Goal: Task Accomplishment & Management: Manage account settings

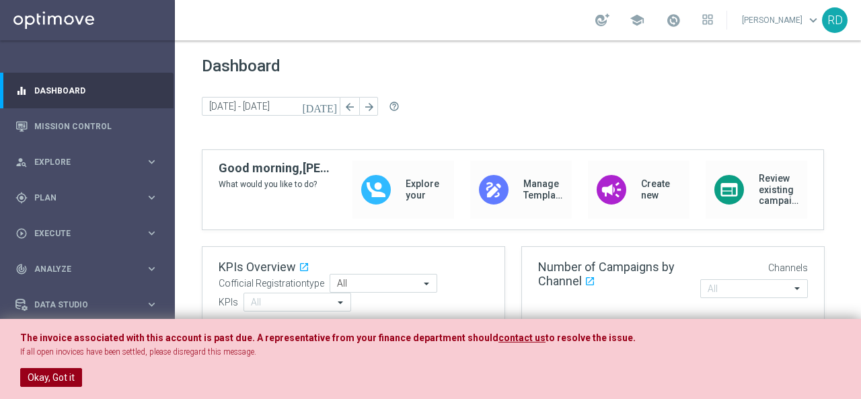
click at [60, 382] on button "Okay, Got it" at bounding box center [51, 377] width 62 height 19
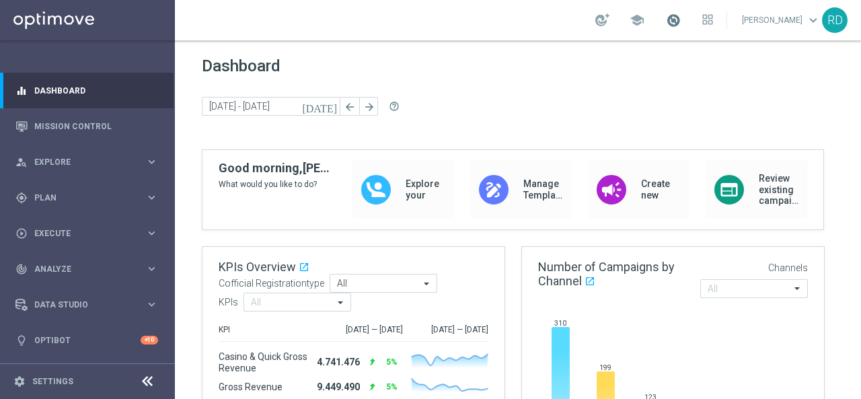
click at [666, 22] on span at bounding box center [673, 20] width 15 height 15
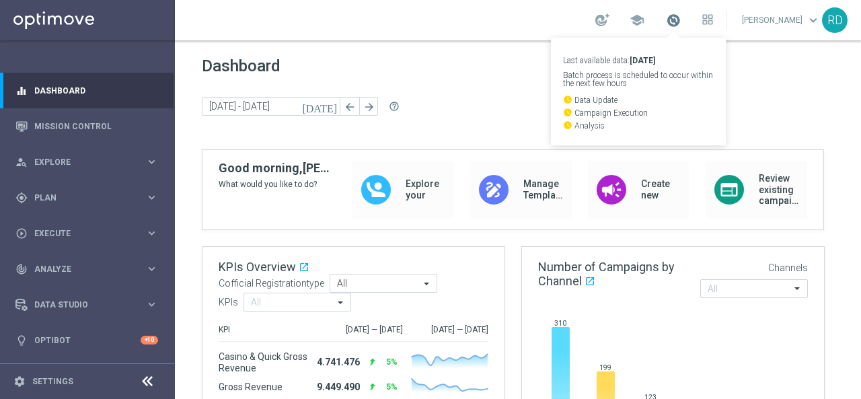
click at [666, 22] on span at bounding box center [673, 20] width 15 height 15
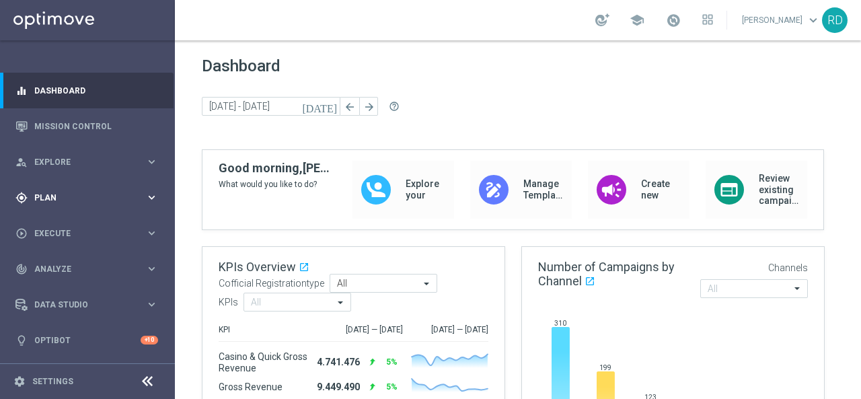
click at [81, 192] on div "gps_fixed Plan" at bounding box center [80, 198] width 130 height 12
click at [73, 221] on link "Target Groups" at bounding box center [87, 225] width 105 height 11
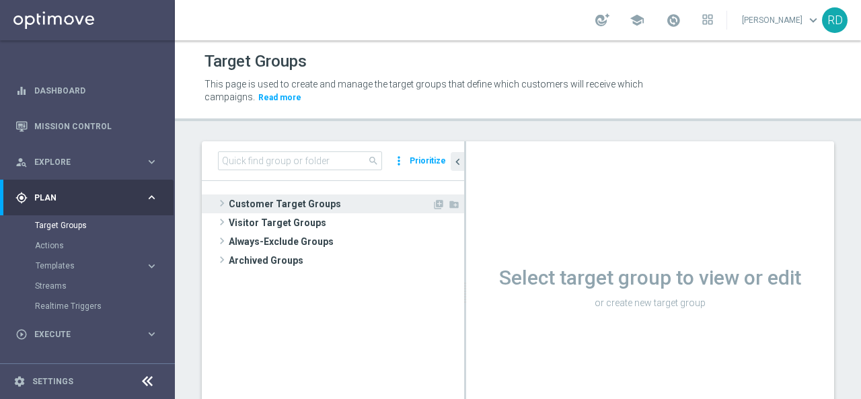
click at [225, 203] on span at bounding box center [221, 203] width 13 height 16
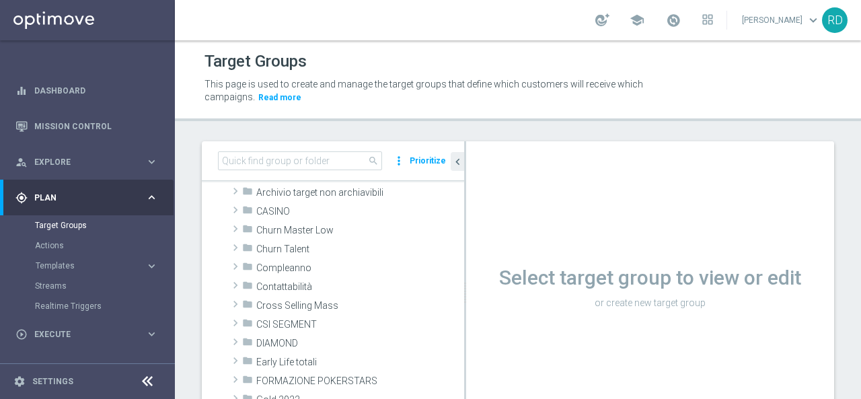
scroll to position [67, 0]
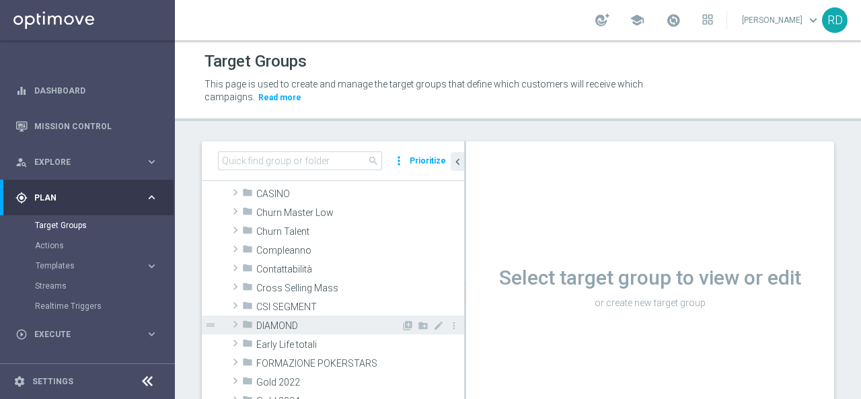
click at [234, 325] on span at bounding box center [235, 324] width 13 height 16
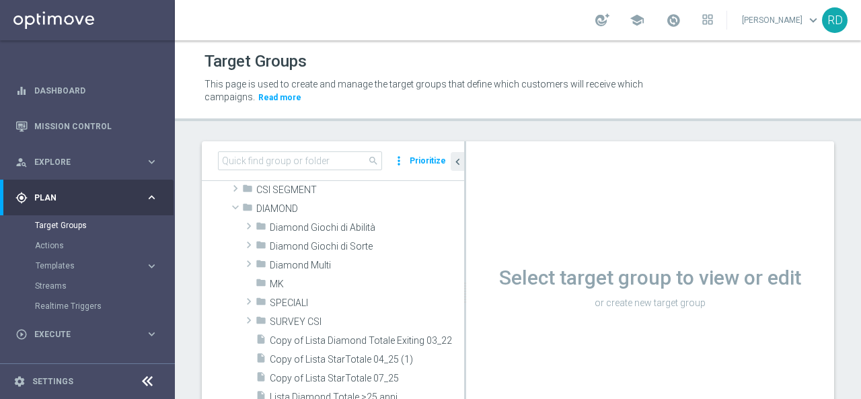
scroll to position [202, 0]
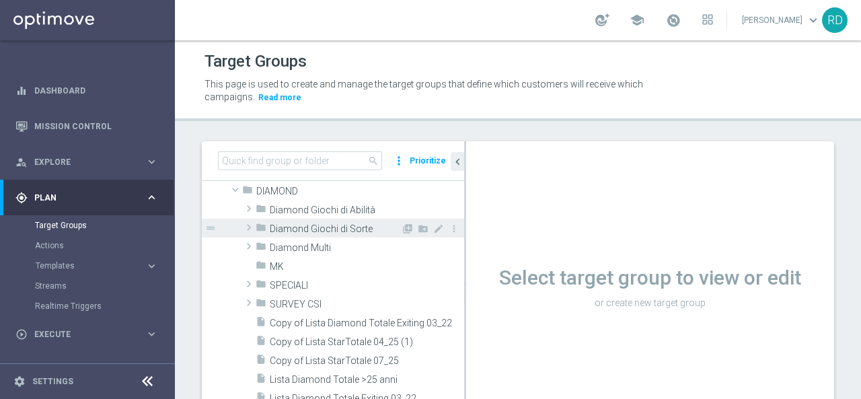
click at [249, 225] on span at bounding box center [248, 227] width 13 height 16
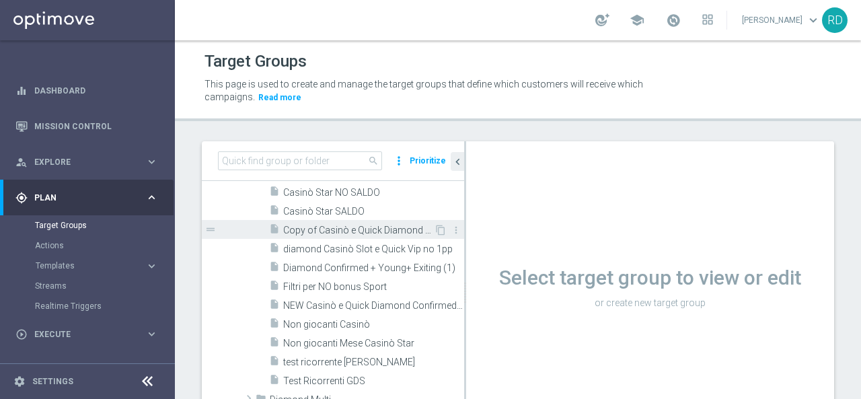
scroll to position [269, 0]
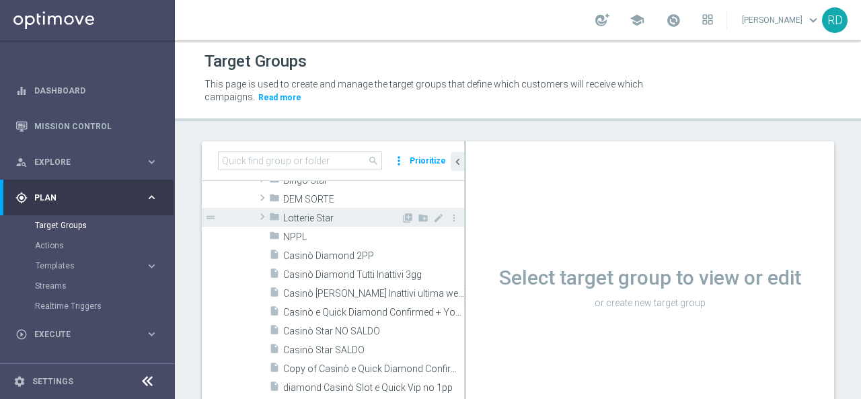
click at [264, 219] on span at bounding box center [262, 217] width 13 height 16
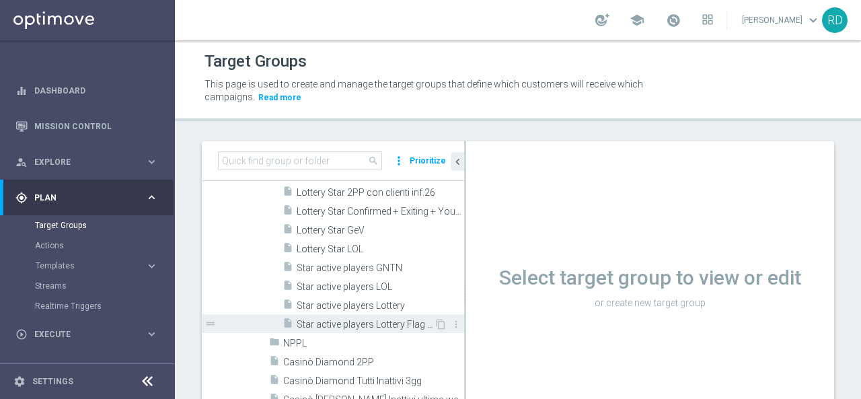
scroll to position [336, 0]
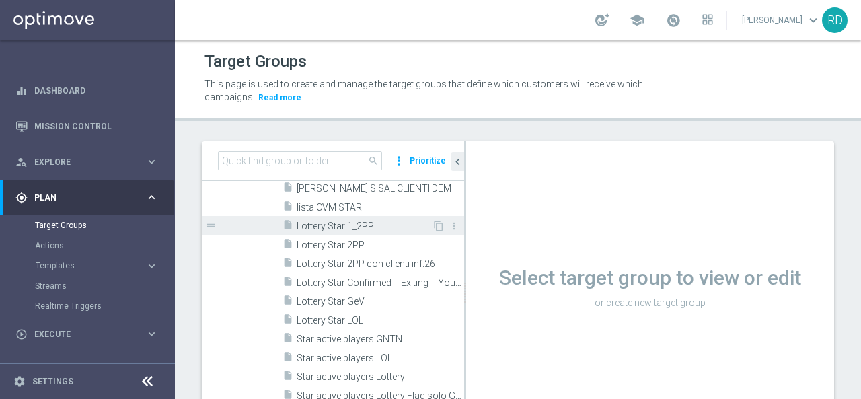
click at [323, 224] on span "Lottery Star 1_2PP" at bounding box center [364, 226] width 135 height 11
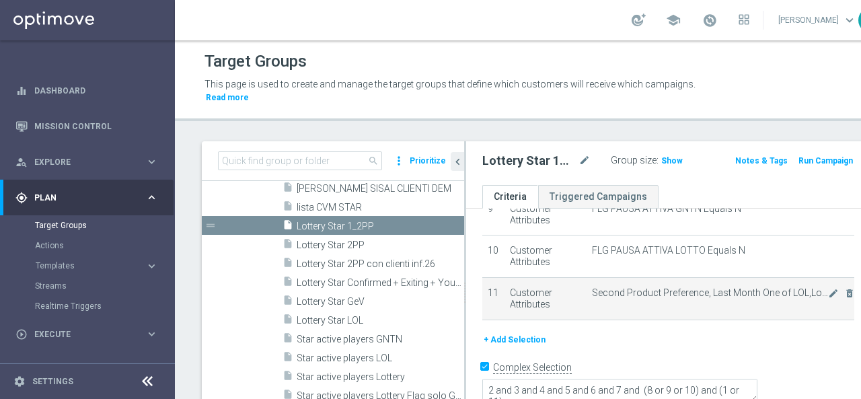
scroll to position [67, 0]
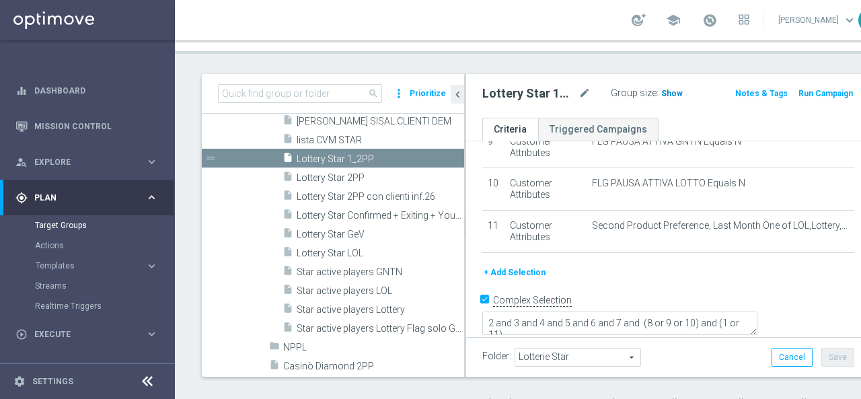
click at [661, 92] on span "Show" at bounding box center [672, 93] width 22 height 9
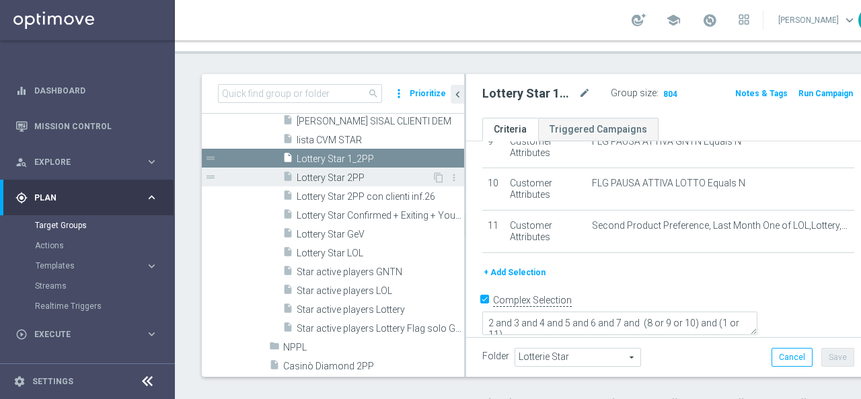
click at [330, 174] on span "Lottery Star 2PP" at bounding box center [364, 177] width 135 height 11
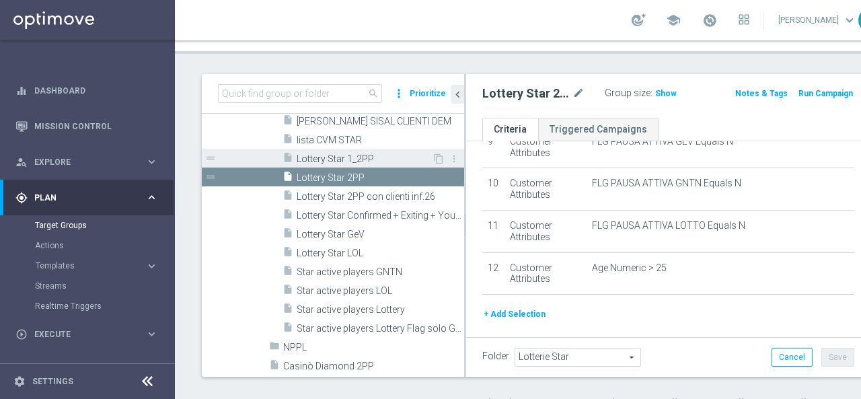
click at [343, 156] on span "Lottery Star 1_2PP" at bounding box center [364, 158] width 135 height 11
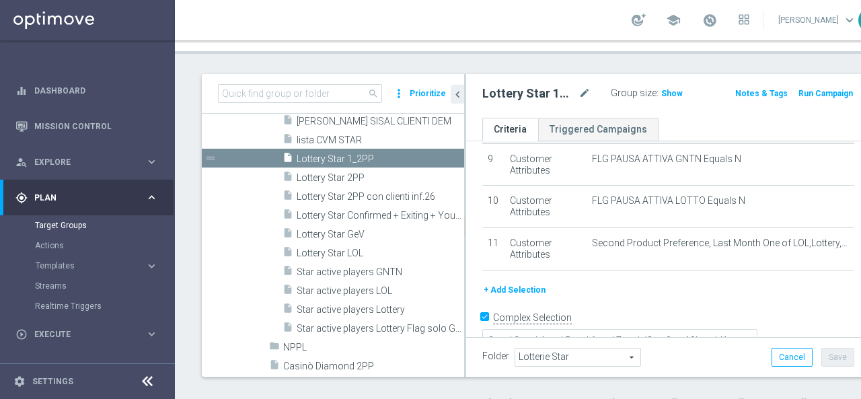
scroll to position [400, 0]
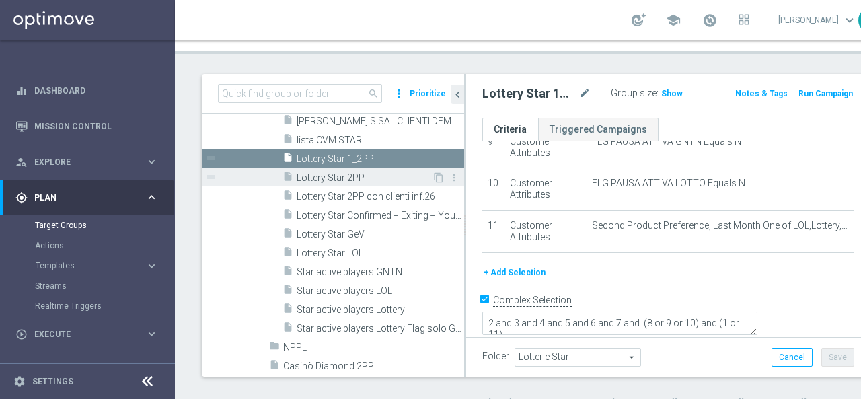
click at [324, 174] on span "Lottery Star 2PP" at bounding box center [364, 177] width 135 height 11
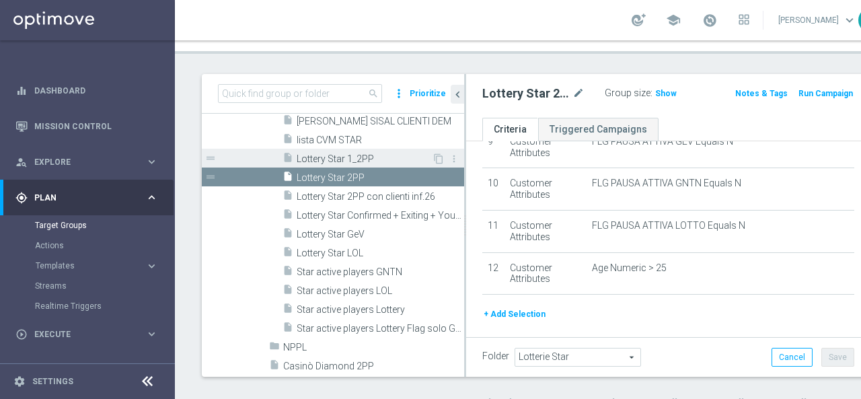
click at [327, 162] on span "Lottery Star 1_2PP" at bounding box center [364, 158] width 135 height 11
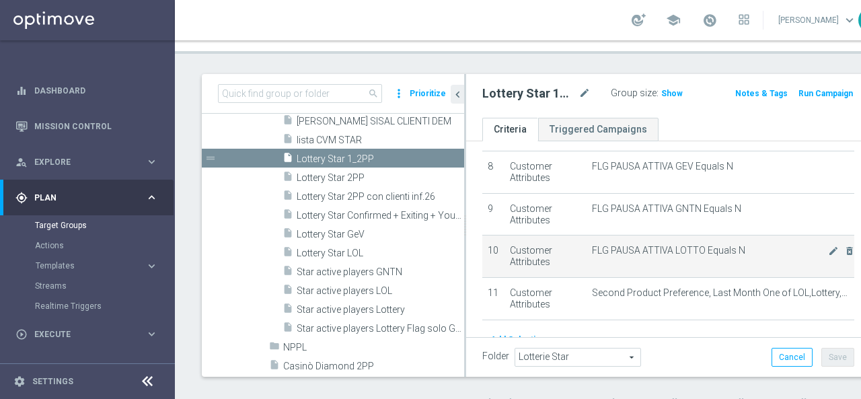
scroll to position [400, 0]
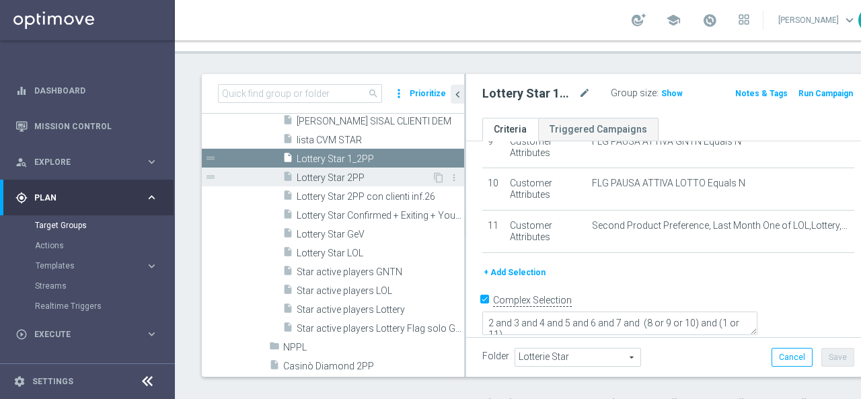
click at [343, 174] on span "Lottery Star 2PP" at bounding box center [364, 177] width 135 height 11
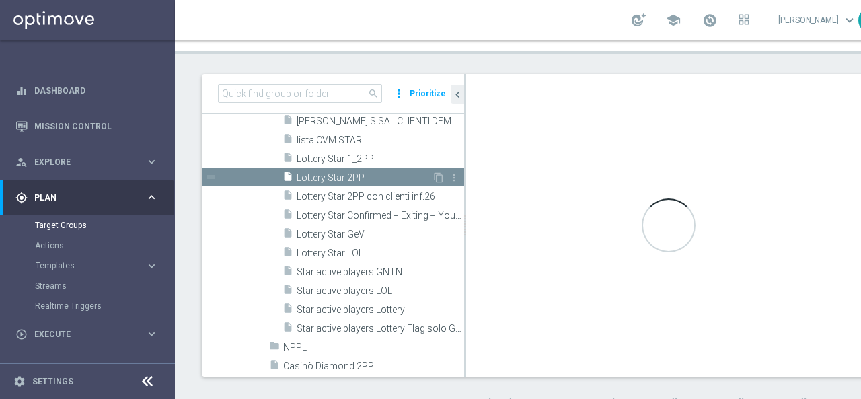
type textarea "1 and 2 and 3 and 4 and 5 and 6 and 7 and 8 and 12 and (10 or 11 or 9)"
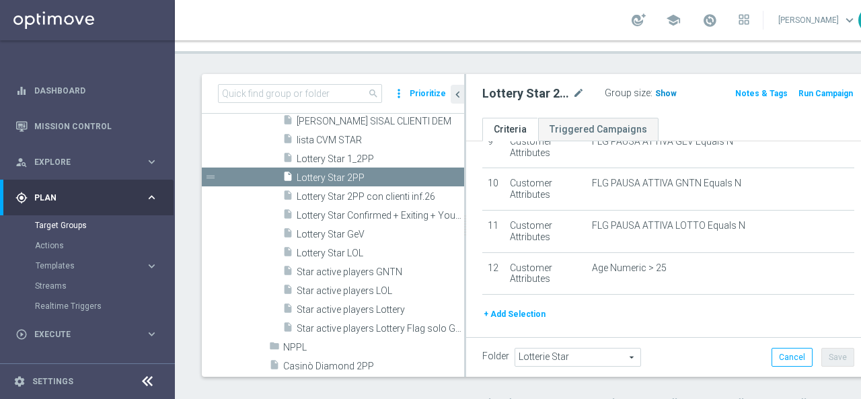
click at [655, 90] on span "Show" at bounding box center [666, 93] width 22 height 9
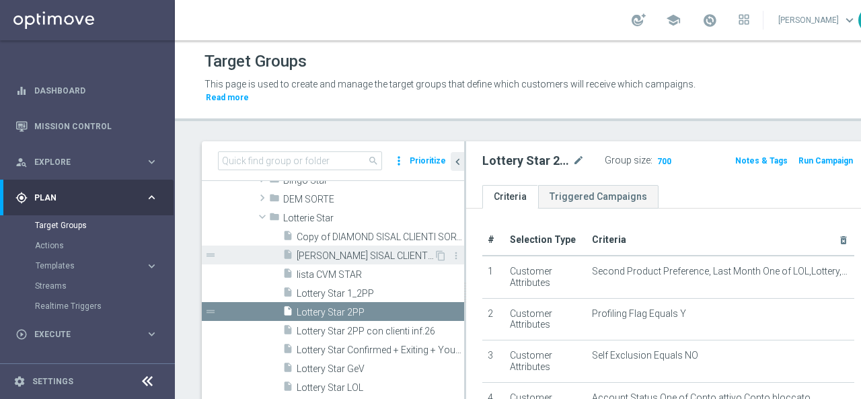
click at [324, 252] on span "[PERSON_NAME] SISAL CLIENTI DEM" at bounding box center [365, 255] width 137 height 11
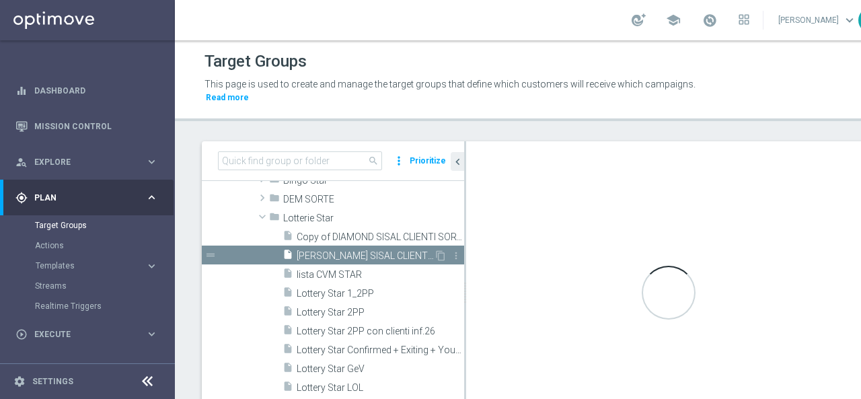
scroll to position [166, 0]
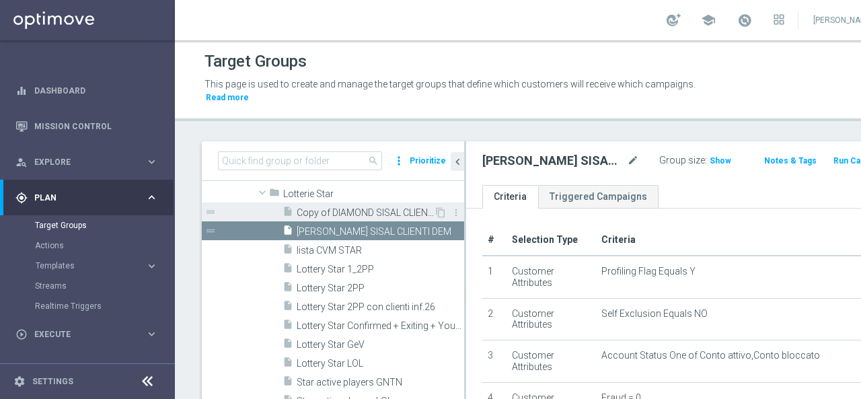
scroll to position [301, 0]
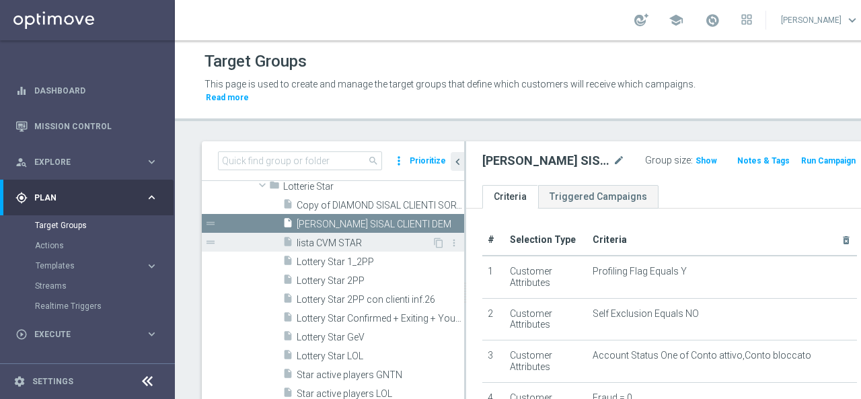
click at [320, 238] on span "lista CVM STAR" at bounding box center [364, 243] width 135 height 11
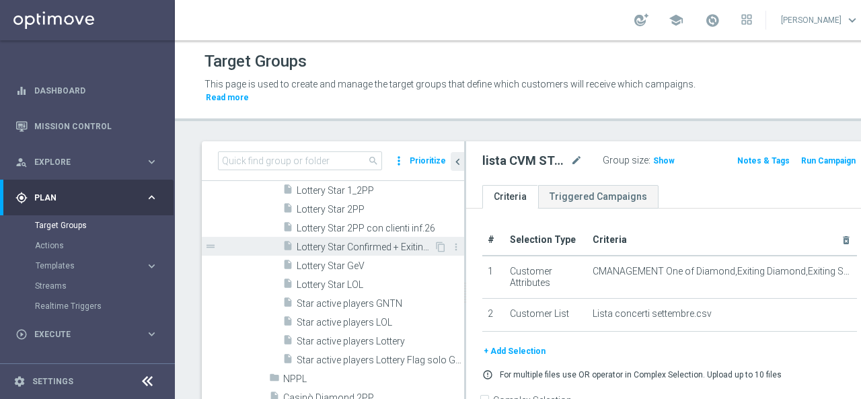
click at [332, 246] on span "Lottery Star Confirmed + Exiting + Young" at bounding box center [365, 247] width 137 height 11
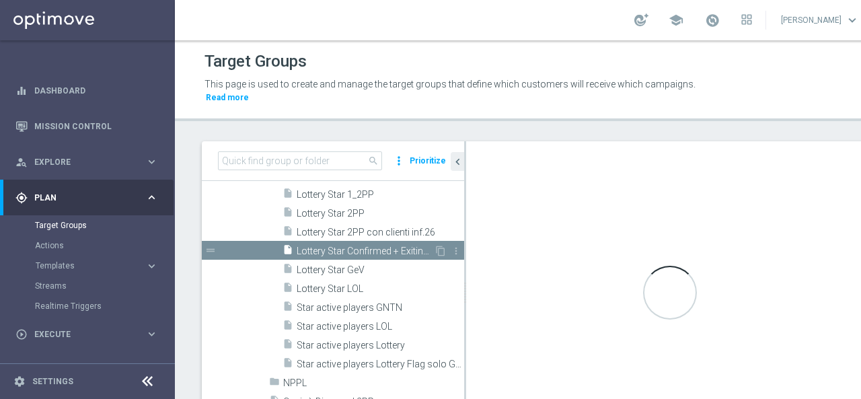
scroll to position [254, 0]
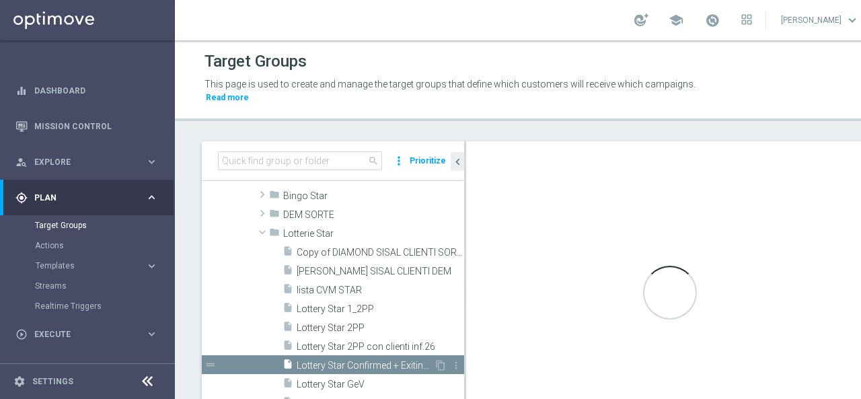
checkbox input "true"
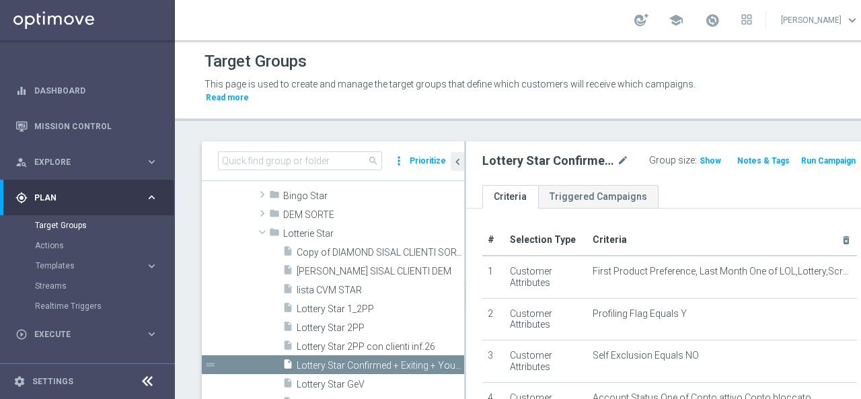
click at [700, 161] on span "Show" at bounding box center [711, 160] width 22 height 9
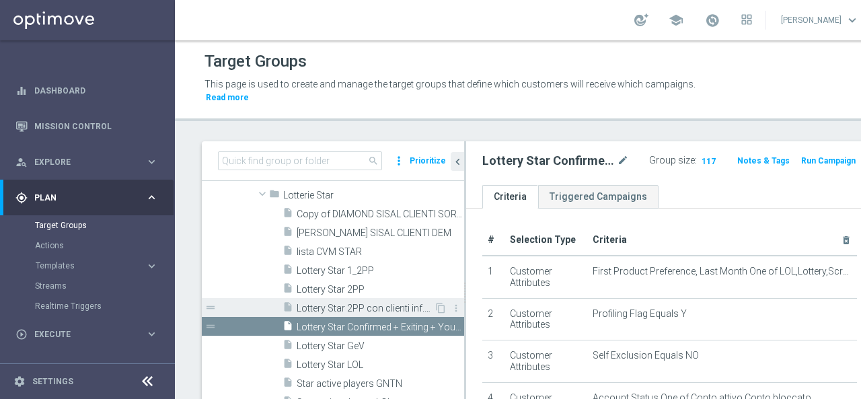
scroll to position [321, 0]
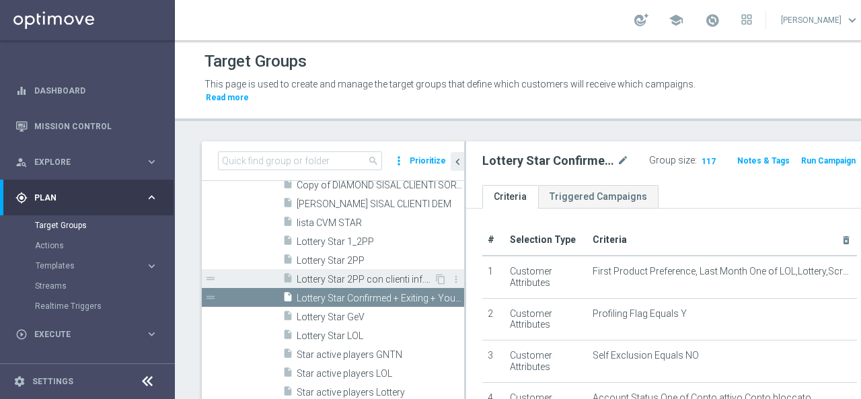
click at [343, 279] on span "Lottery Star 2PP con clienti inf.26" at bounding box center [365, 279] width 137 height 11
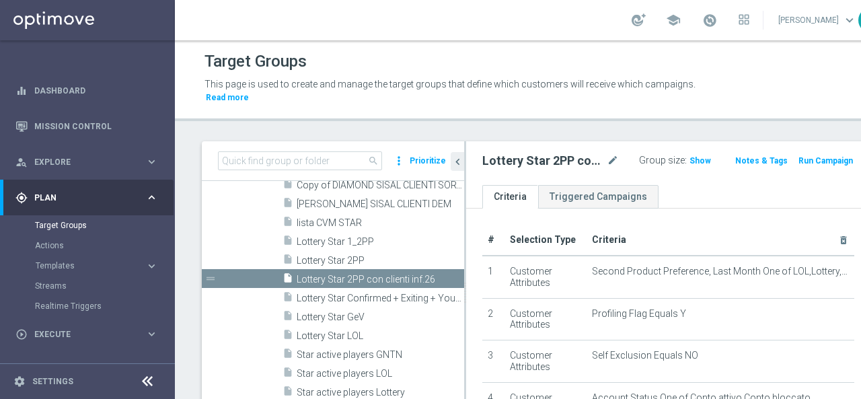
click at [690, 162] on span "Show" at bounding box center [701, 160] width 22 height 9
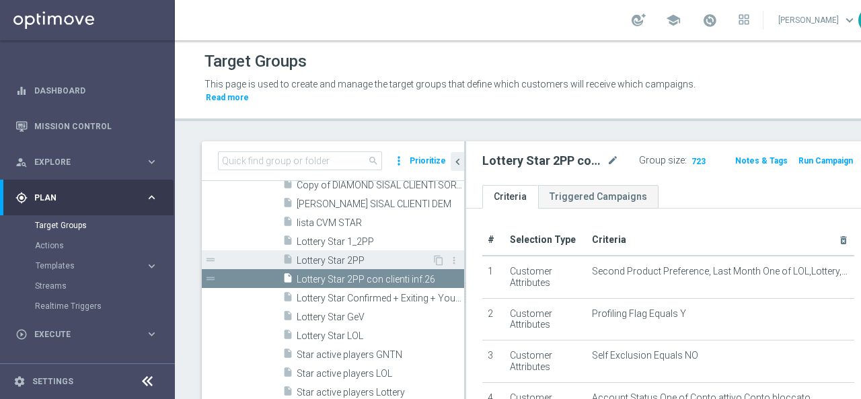
click at [349, 255] on span "Lottery Star 2PP" at bounding box center [364, 260] width 135 height 11
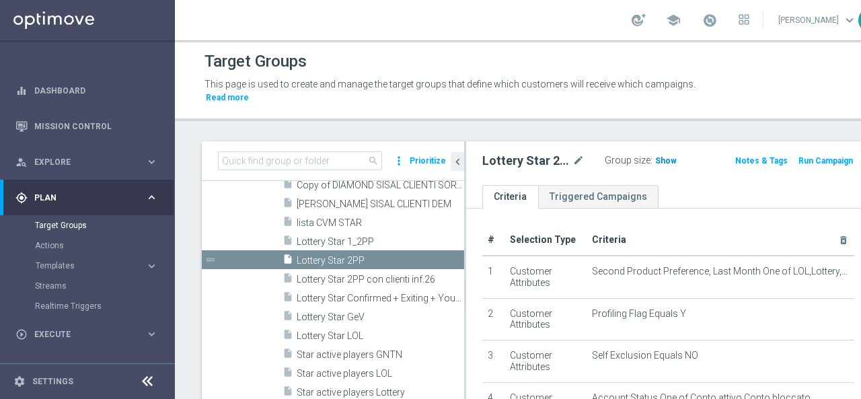
click at [655, 159] on span "Show" at bounding box center [666, 160] width 22 height 9
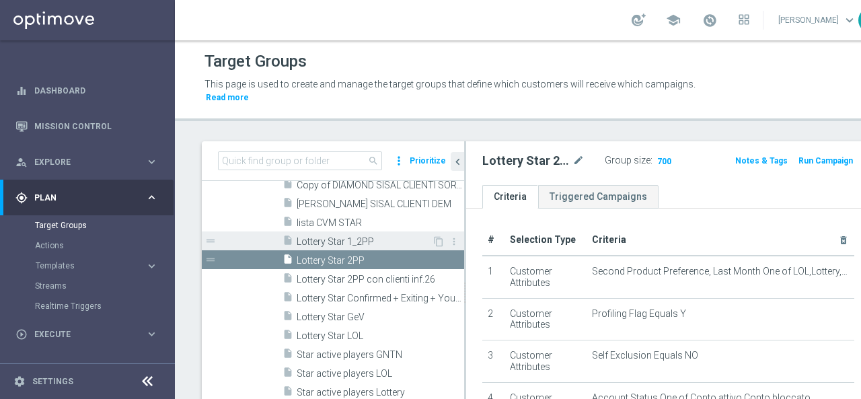
click at [347, 243] on span "Lottery Star 1_2PP" at bounding box center [364, 241] width 135 height 11
type textarea "2 and 3 and 4 and 5 and 6 and 7 and (8 or 9 or 10) and (1 or 11)"
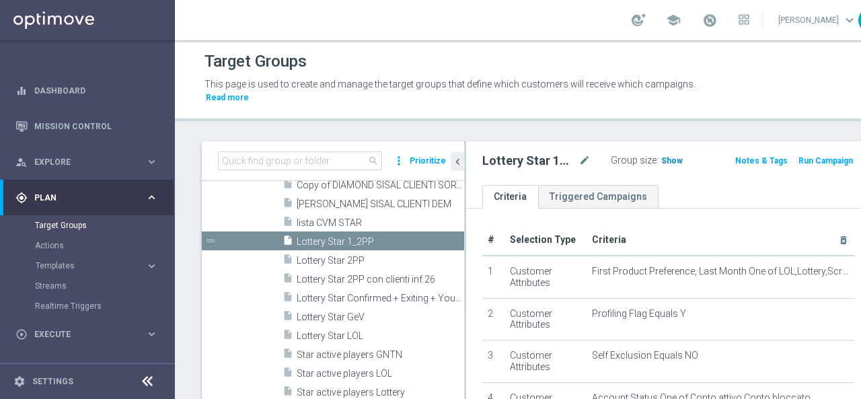
click at [661, 163] on span "Show" at bounding box center [672, 160] width 22 height 9
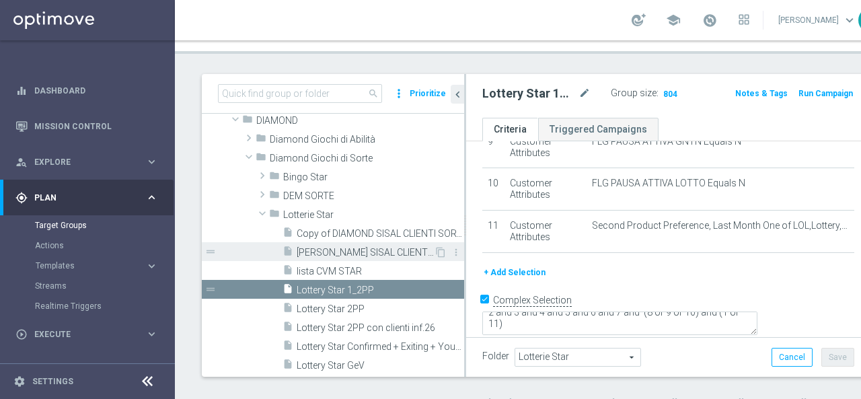
scroll to position [186, 0]
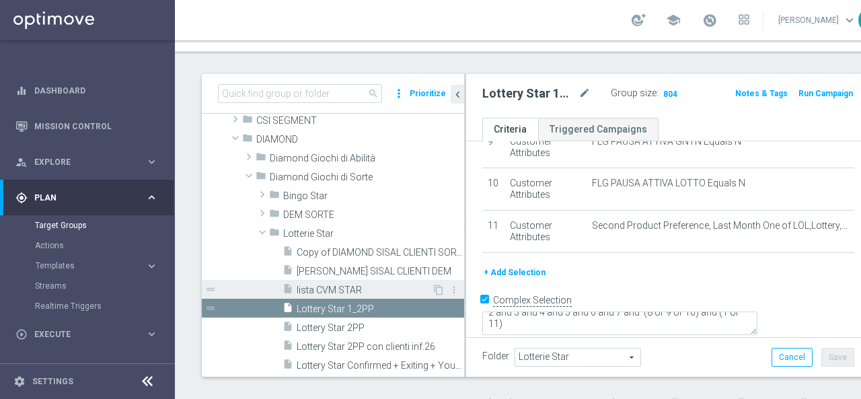
click at [315, 290] on span "lista CVM STAR" at bounding box center [364, 290] width 135 height 11
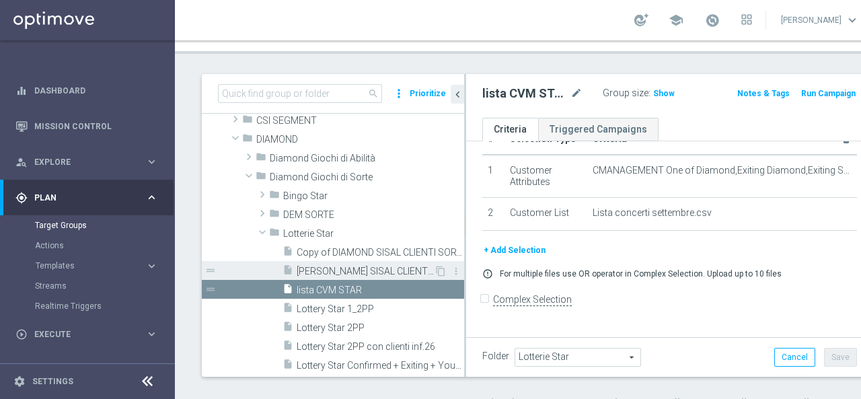
scroll to position [254, 0]
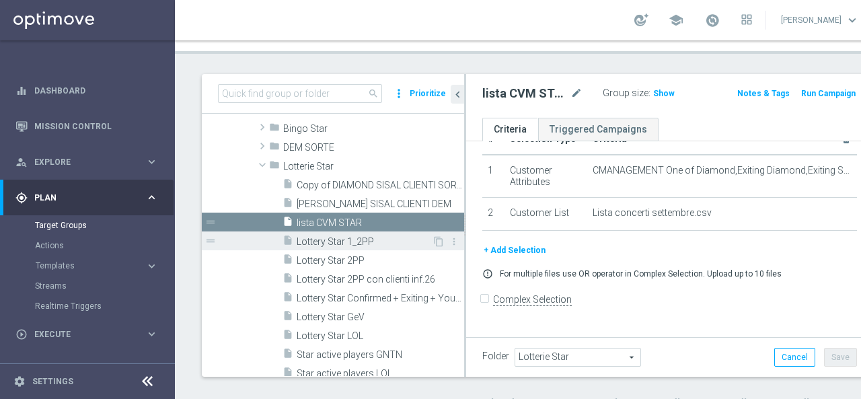
click at [340, 238] on span "Lottery Star 1_2PP" at bounding box center [364, 241] width 135 height 11
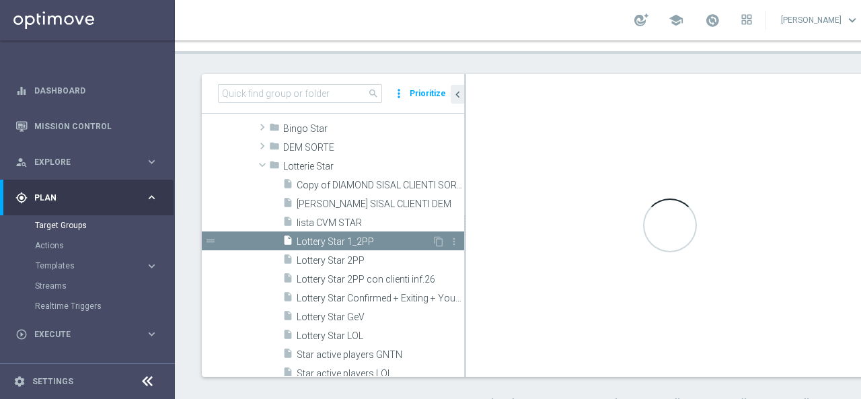
checkbox input "true"
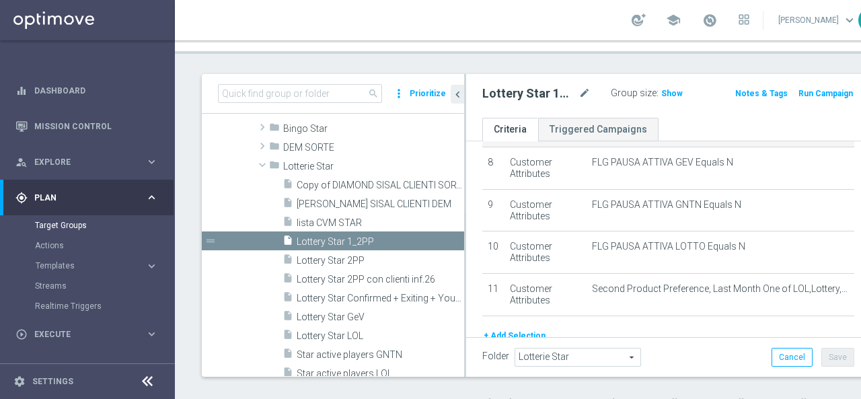
scroll to position [400, 0]
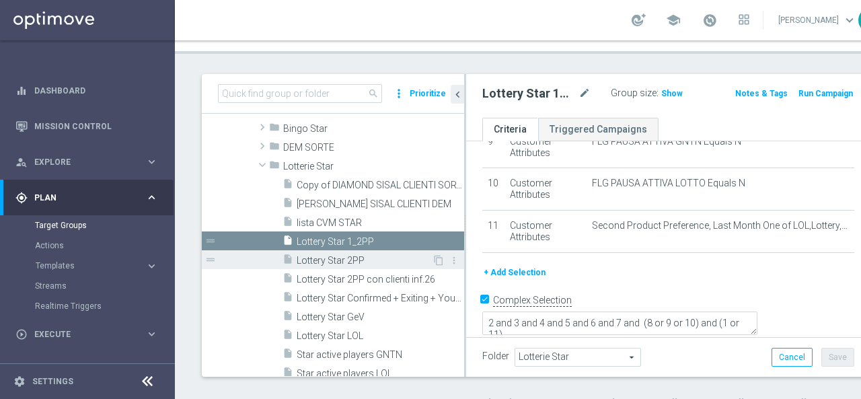
click at [338, 260] on span "Lottery Star 2PP" at bounding box center [364, 260] width 135 height 11
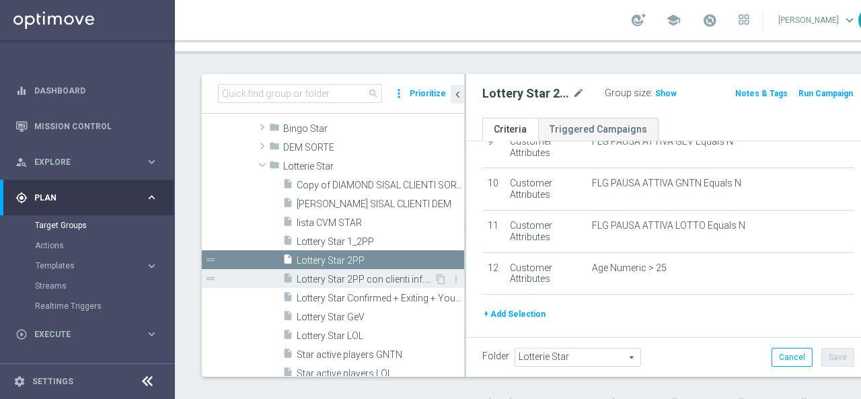
click at [348, 278] on span "Lottery Star 2PP con clienti inf.26" at bounding box center [365, 279] width 137 height 11
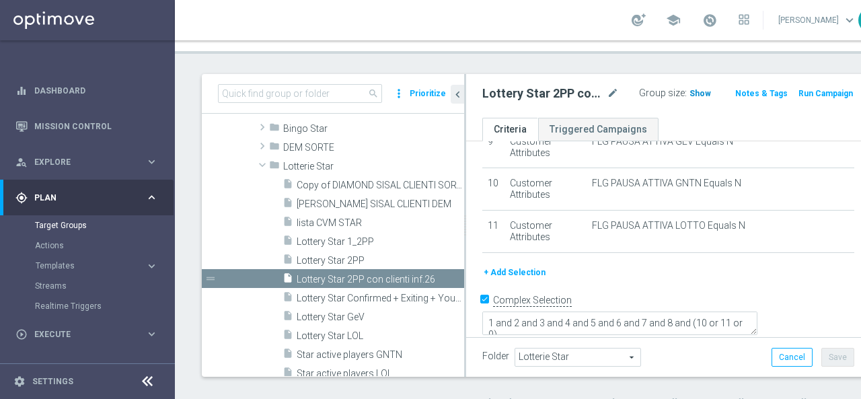
click at [690, 95] on span "Show" at bounding box center [701, 93] width 22 height 9
click at [379, 294] on span "Lottery Star Confirmed + Exiting + Young" at bounding box center [365, 298] width 137 height 11
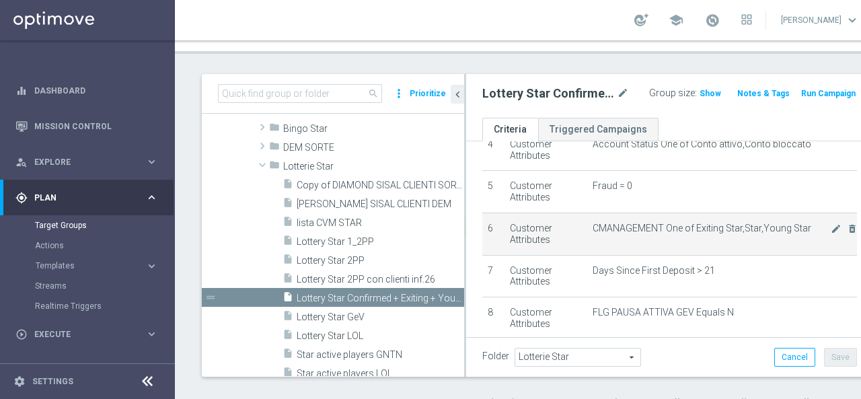
scroll to position [156, 0]
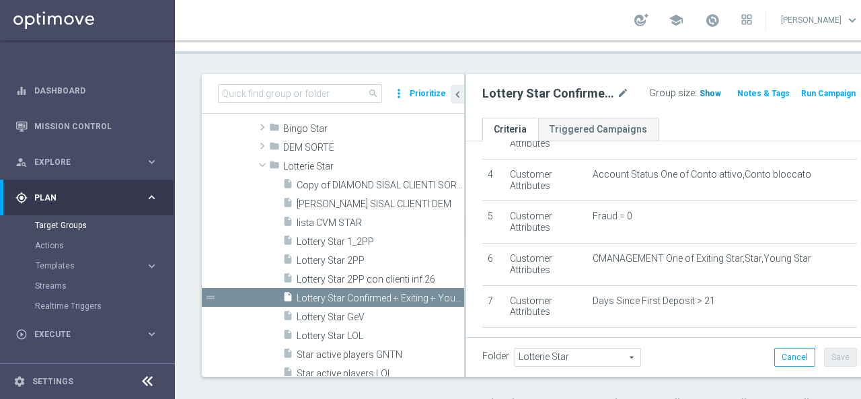
click at [700, 94] on span "Show" at bounding box center [711, 93] width 22 height 9
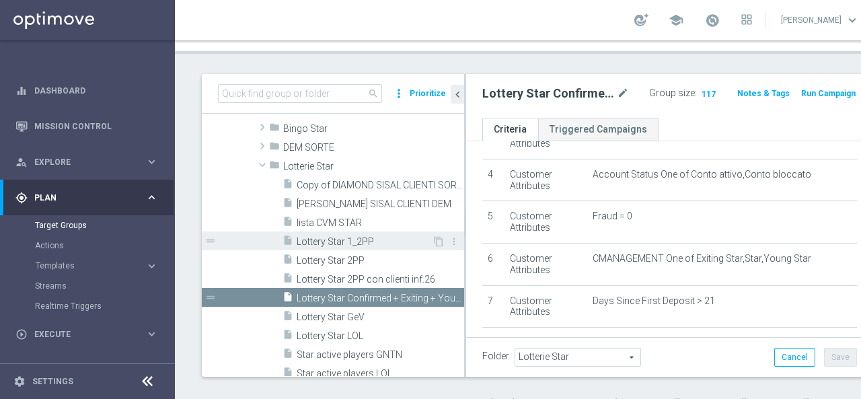
click at [339, 236] on span "Lottery Star 1_2PP" at bounding box center [364, 241] width 135 height 11
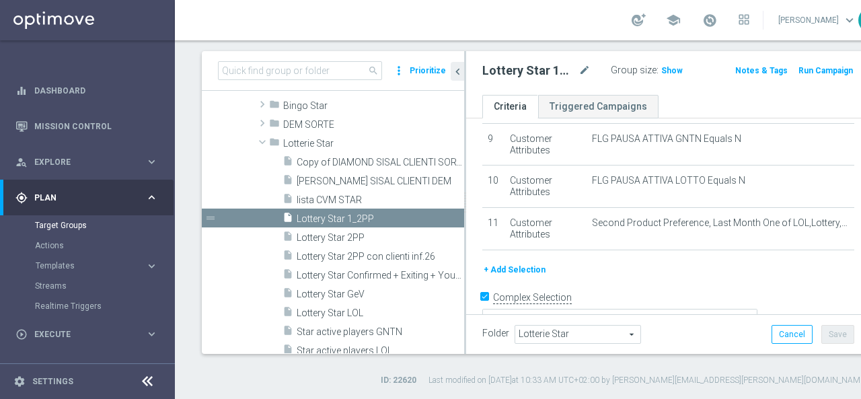
scroll to position [400, 0]
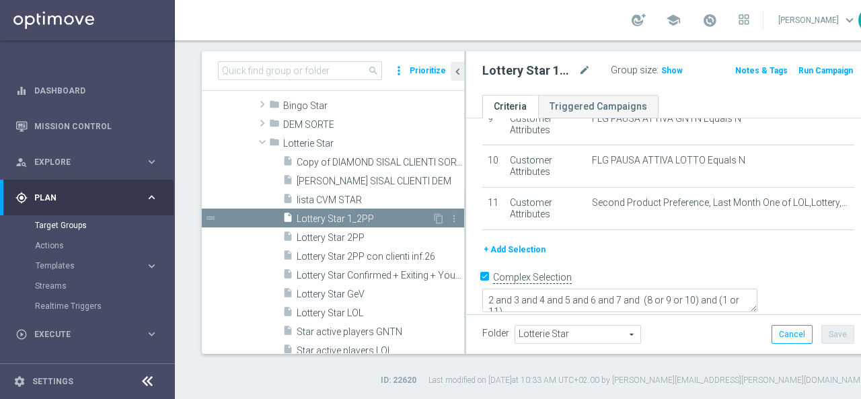
click at [343, 213] on span "Lottery Star 1_2PP" at bounding box center [364, 218] width 135 height 11
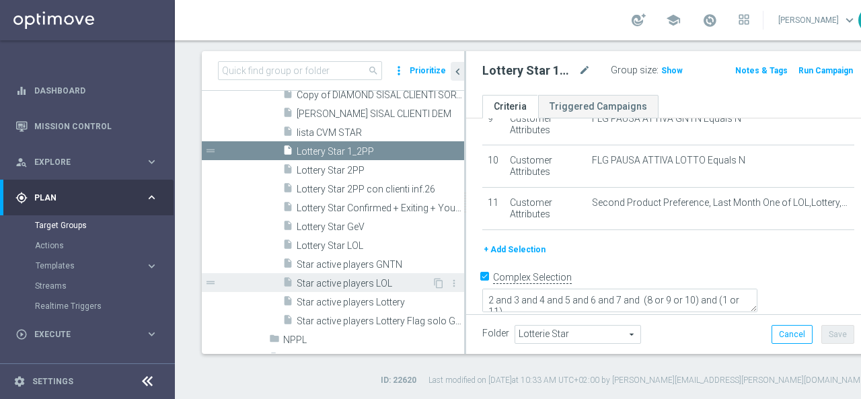
click at [325, 278] on span "Star active players LOL" at bounding box center [364, 283] width 135 height 11
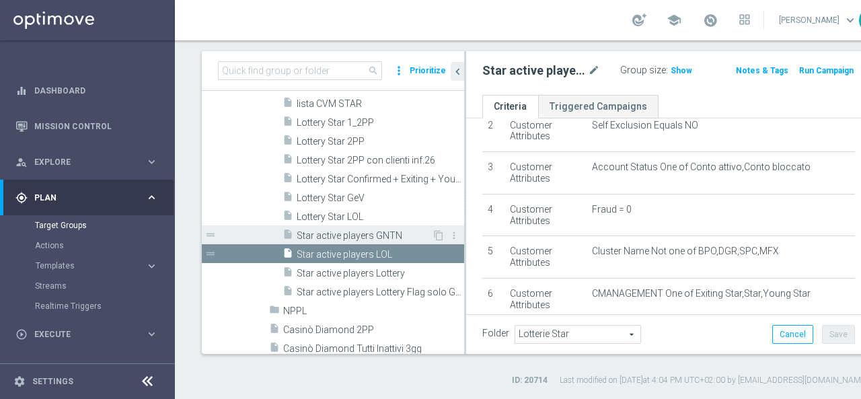
scroll to position [388, 0]
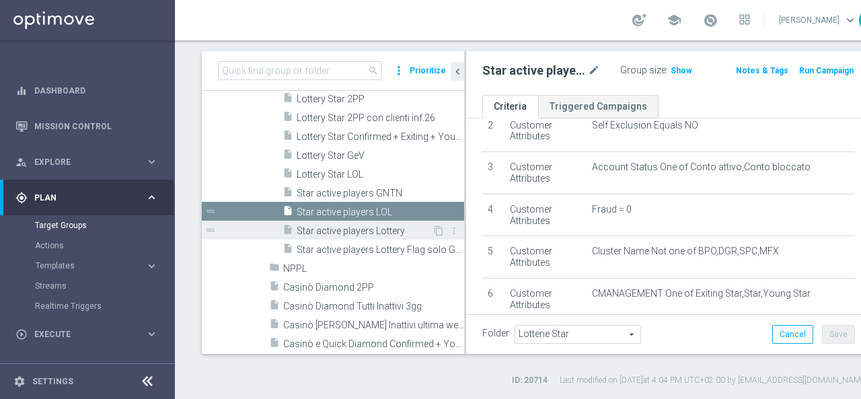
click at [315, 233] on span "Star active players Lottery" at bounding box center [364, 230] width 135 height 11
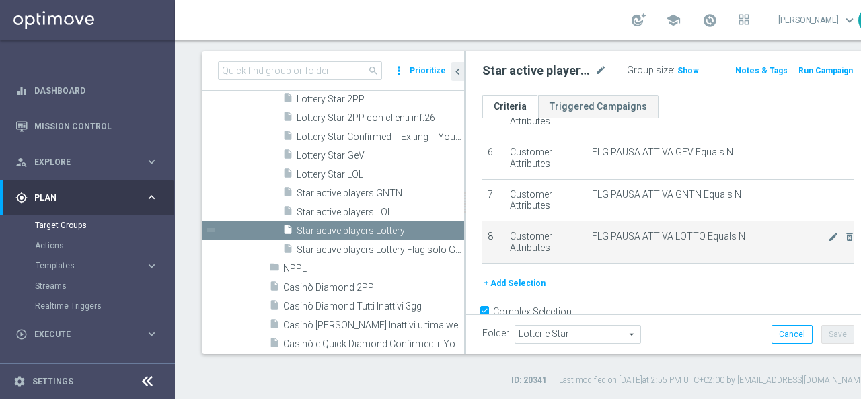
scroll to position [269, 0]
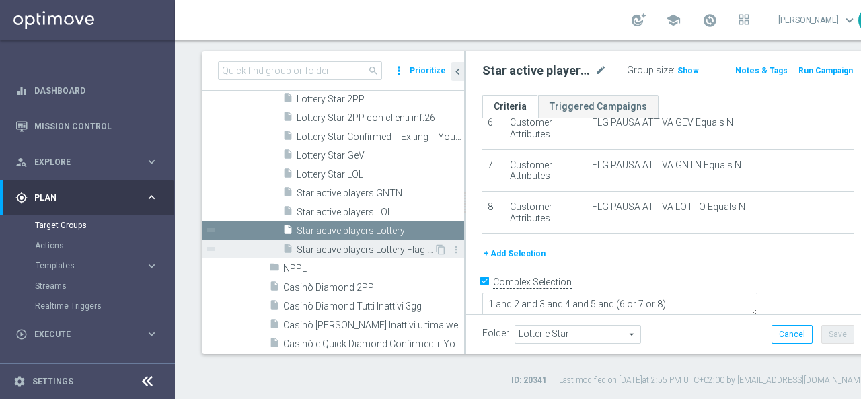
click at [330, 246] on span "Star active players Lottery Flag solo GNTN" at bounding box center [365, 249] width 137 height 11
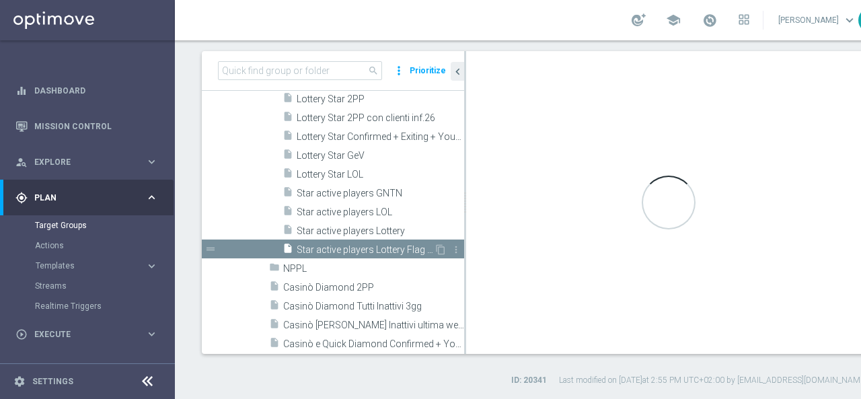
type textarea "1 and 2 and 3 and 4 and 5 and 6"
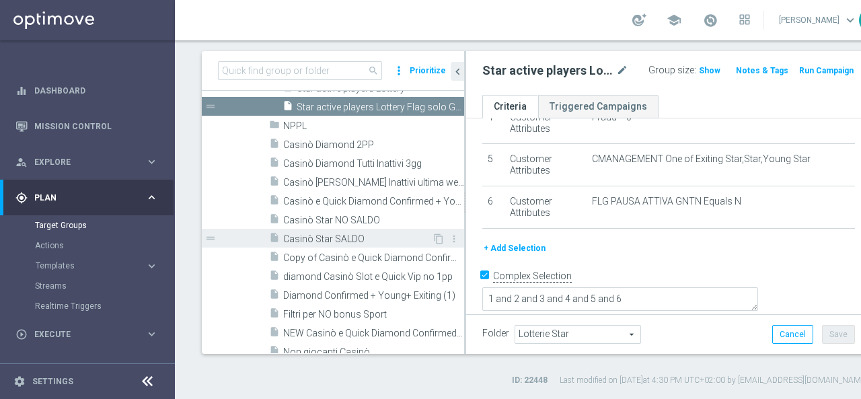
scroll to position [590, 0]
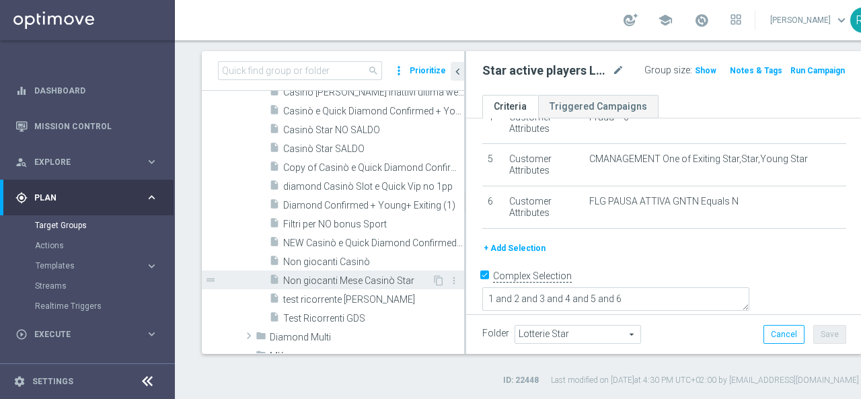
click at [319, 279] on span "Non giocanti Mese Casinò Star" at bounding box center [357, 280] width 149 height 11
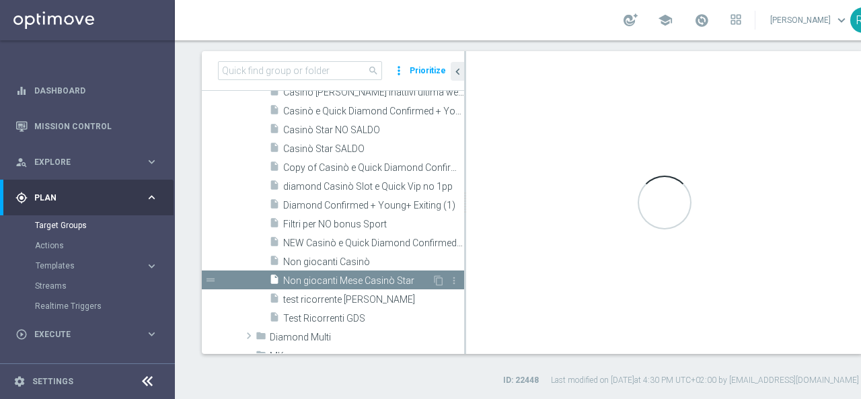
type input "Diamond Giochi di Sorte"
type textarea "1 and 2 and 3 and 4 and 5 and 8 and 9 and (6 or 7)"
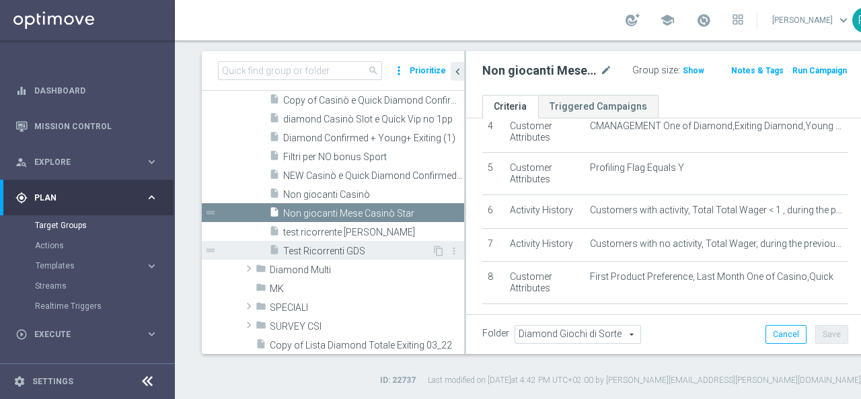
scroll to position [725, 0]
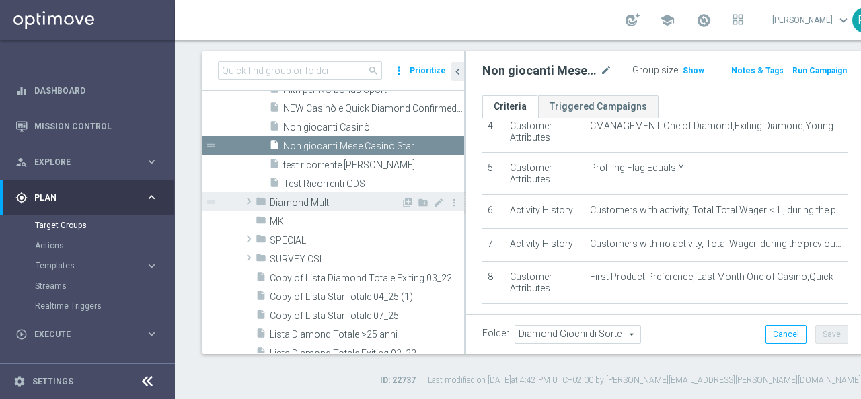
click at [250, 201] on span at bounding box center [248, 201] width 13 height 16
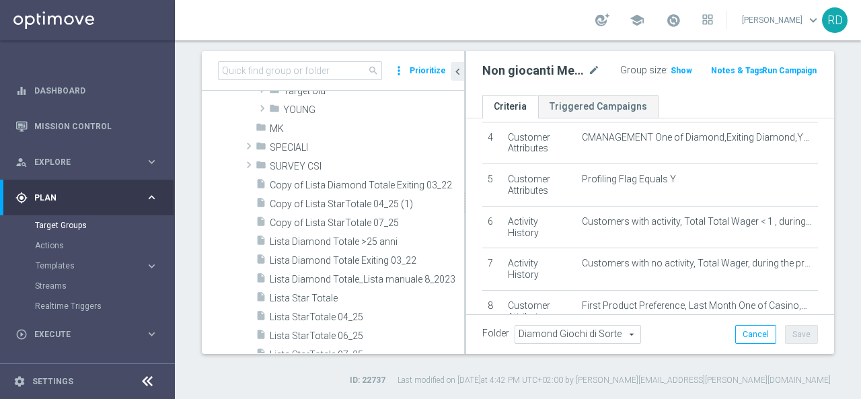
scroll to position [859, 0]
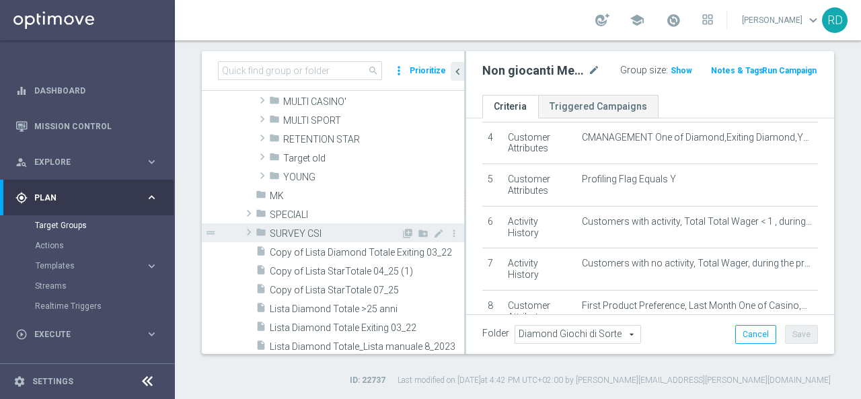
click at [248, 231] on span at bounding box center [248, 232] width 13 height 16
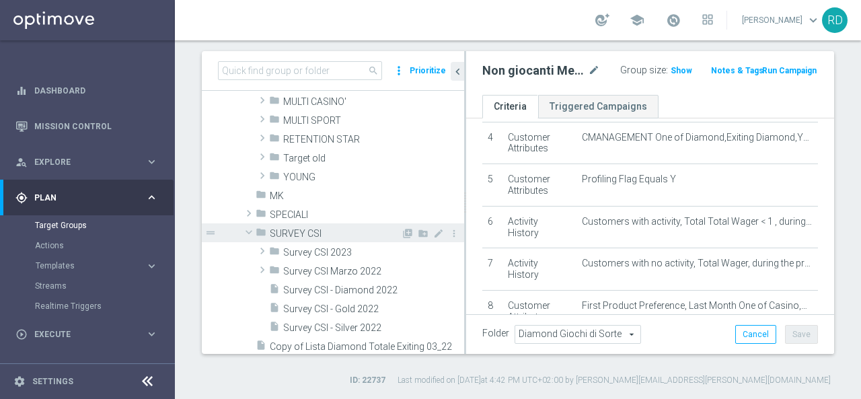
click at [248, 231] on span at bounding box center [249, 231] width 16 height 13
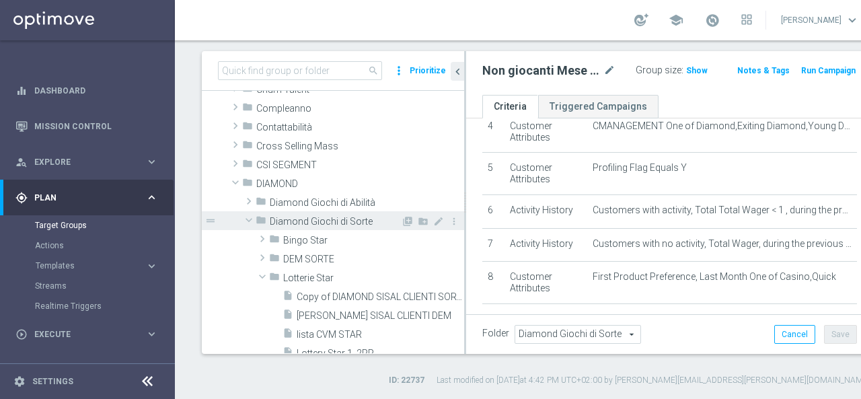
scroll to position [186, 0]
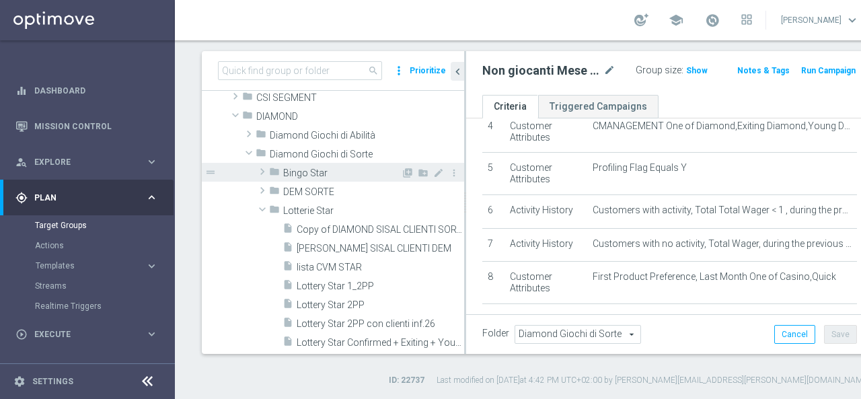
click at [266, 171] on span at bounding box center [262, 172] width 13 height 16
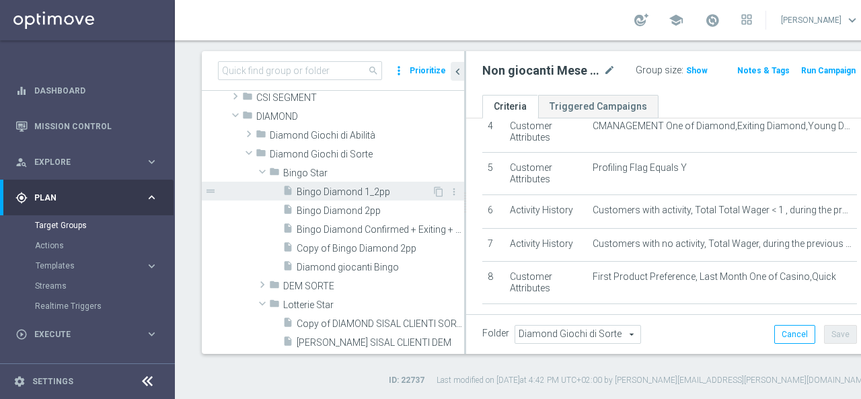
click at [324, 189] on span "Bingo Diamond 1_2pp" at bounding box center [364, 191] width 135 height 11
type input "Bingo Star"
type textarea "1 and 2 and 3 and 4 and 5 and 6 and 7 and (8 or 9)"
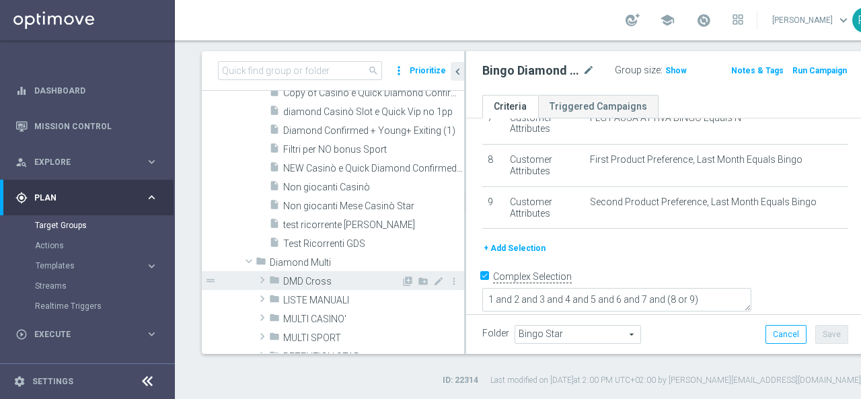
scroll to position [725, 0]
